Goal: Task Accomplishment & Management: Manage account settings

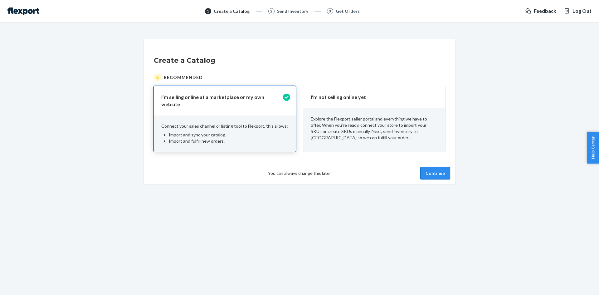
click at [436, 170] on button "Continue" at bounding box center [436, 173] width 30 height 12
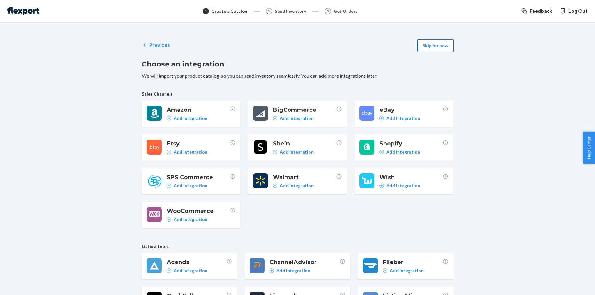
click at [445, 47] on button "Skip for now" at bounding box center [435, 45] width 36 height 12
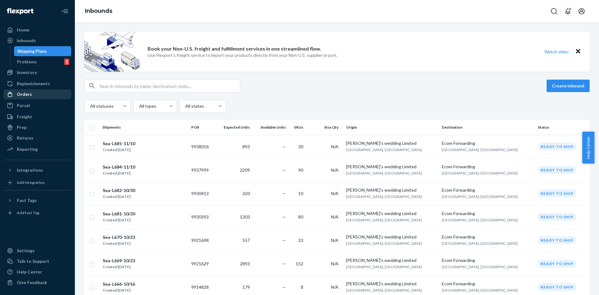
click at [46, 92] on div "Orders" at bounding box center [37, 94] width 66 height 9
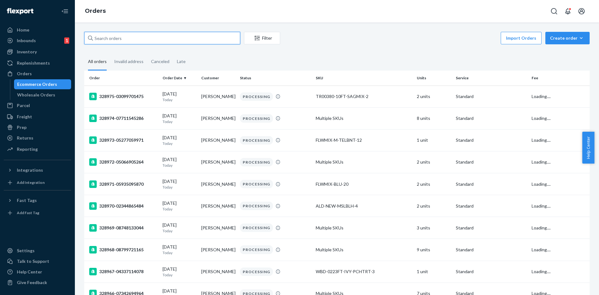
click at [165, 41] on input "text" at bounding box center [162, 38] width 156 height 12
paste input "328134"
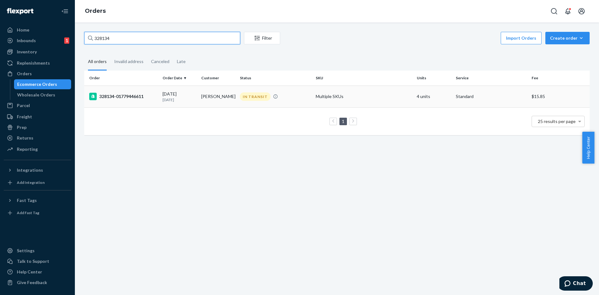
type input "328134"
click at [173, 101] on p "[DATE]" at bounding box center [180, 99] width 34 height 5
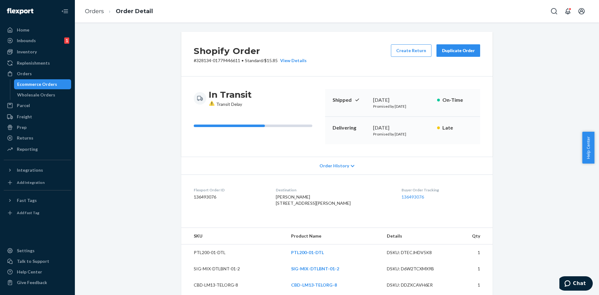
click at [446, 49] on div "Duplicate Order" at bounding box center [458, 50] width 33 height 6
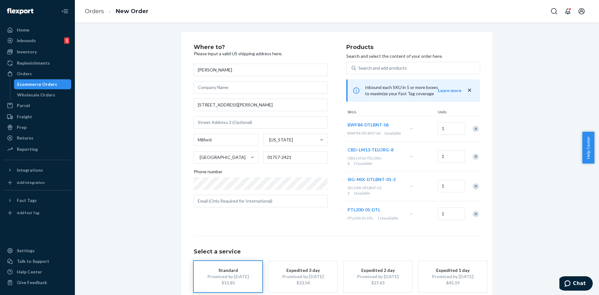
click at [473, 212] on div "Remove Item" at bounding box center [476, 214] width 6 height 6
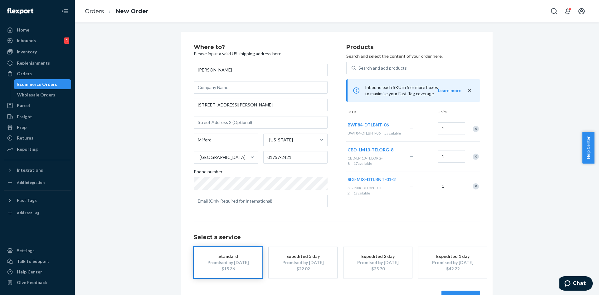
click at [300, 258] on div "Expedited 3 day" at bounding box center [303, 256] width 50 height 6
drag, startPoint x: 599, startPoint y: 147, endPoint x: 599, endPoint y: 196, distance: 49.0
click at [599, 196] on body "Home Inbounds 1 Shipping Plans Problems 1 Inventory Products Replenishments Ord…" at bounding box center [299, 147] width 599 height 295
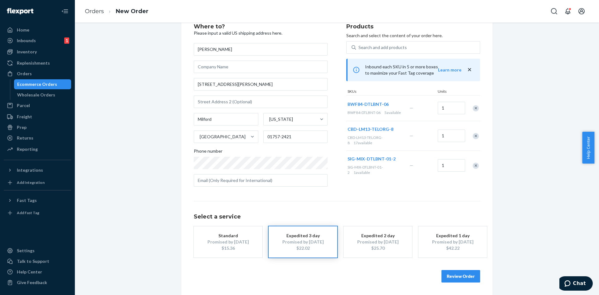
click at [539, 240] on div "Where to? Please input a valid US shipping address here. [PERSON_NAME] [STREET_…" at bounding box center [337, 153] width 515 height 284
click at [459, 274] on button "Review Order" at bounding box center [461, 276] width 39 height 12
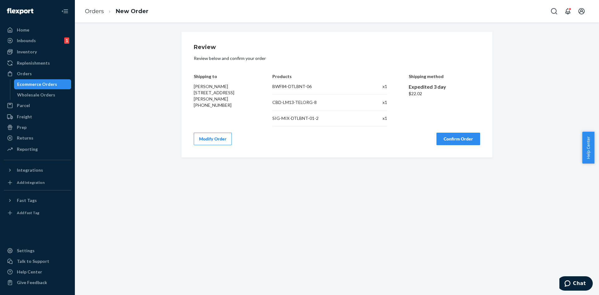
click at [460, 139] on button "Confirm Order" at bounding box center [459, 139] width 44 height 12
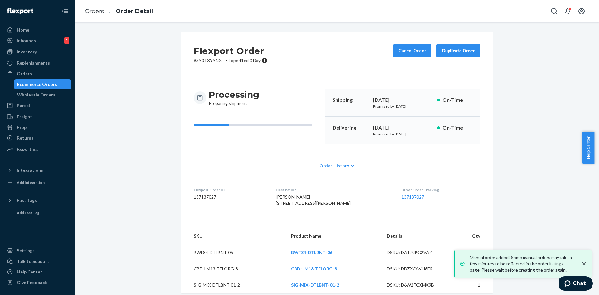
click at [206, 196] on dd "137137027" at bounding box center [230, 197] width 72 height 6
copy dd "137137027"
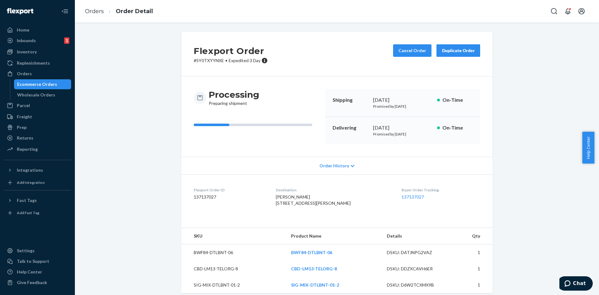
click at [150, 146] on div "Flexport Order # SY0TXYYNXE • Expedited 3 Day Cancel Order Duplicate Order Proc…" at bounding box center [337, 166] width 515 height 269
click at [91, 12] on link "Orders" at bounding box center [94, 11] width 19 height 7
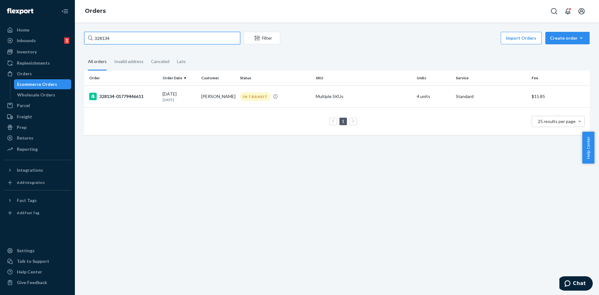
drag, startPoint x: 142, startPoint y: 34, endPoint x: 0, endPoint y: 37, distance: 141.8
click at [0, 37] on div "Home Inbounds 1 Shipping Plans Problems 1 Inventory Products Replenishments Ord…" at bounding box center [299, 147] width 599 height 295
paste input "08975"
type input "308975"
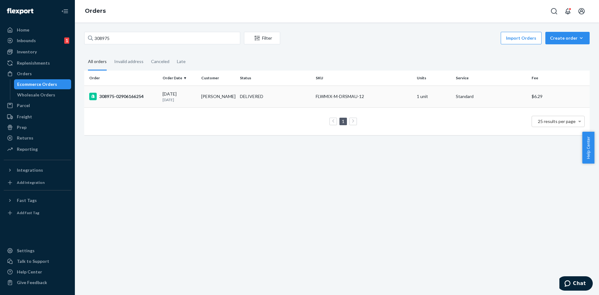
click at [143, 95] on div "308975-02906166254" at bounding box center [123, 96] width 68 height 7
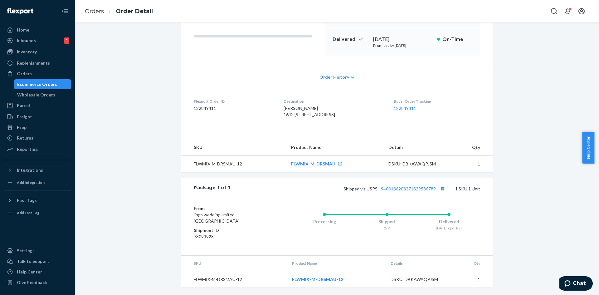
scroll to position [101, 0]
click at [412, 193] on div "Shipped via USPS 9400136208271329586789 1 SKU 1 Unit" at bounding box center [355, 189] width 250 height 8
click at [411, 191] on div "Shipped via USPS 9400136208271329586789 1 SKU 1 Unit" at bounding box center [355, 189] width 250 height 8
click at [411, 190] on link "9400136208271329586789" at bounding box center [408, 188] width 55 height 5
click at [93, 10] on link "Orders" at bounding box center [94, 11] width 19 height 7
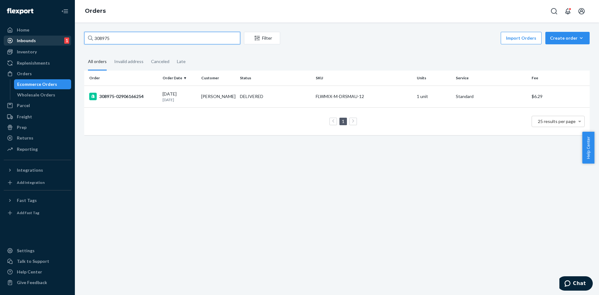
drag, startPoint x: 155, startPoint y: 38, endPoint x: 52, endPoint y: 41, distance: 102.8
click at [52, 41] on div "Home Inbounds 1 Shipping Plans Problems 1 Inventory Products Replenishments Ord…" at bounding box center [299, 147] width 599 height 295
paste input "137137027"
type input "137137027"
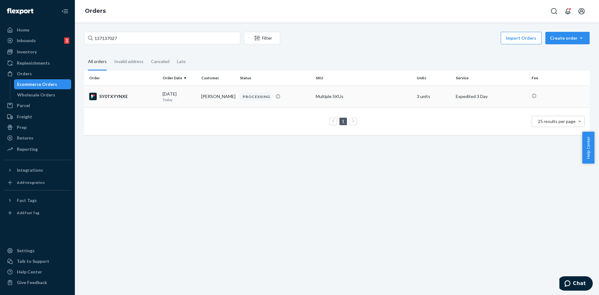
click at [175, 91] on div "[DATE] [DATE]" at bounding box center [180, 97] width 34 height 12
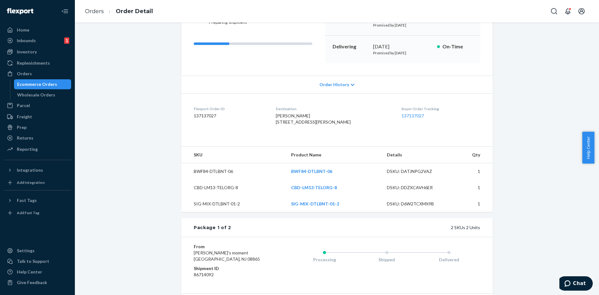
scroll to position [53, 0]
